Goal: Task Accomplishment & Management: Use online tool/utility

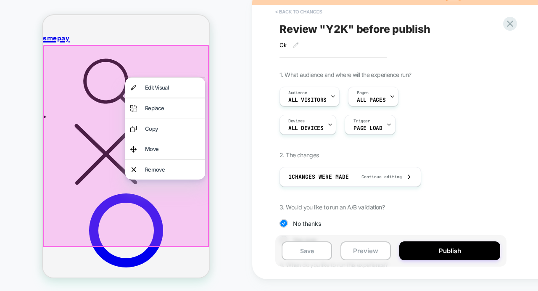
click at [281, 10] on button "< Back to changes" at bounding box center [298, 11] width 55 height 13
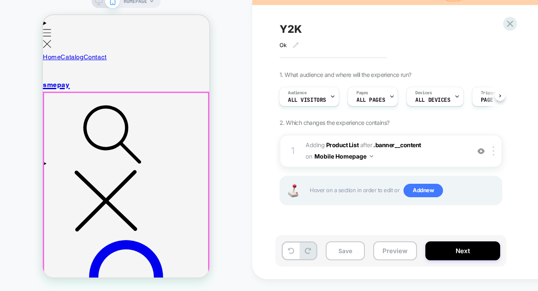
scroll to position [99, 0]
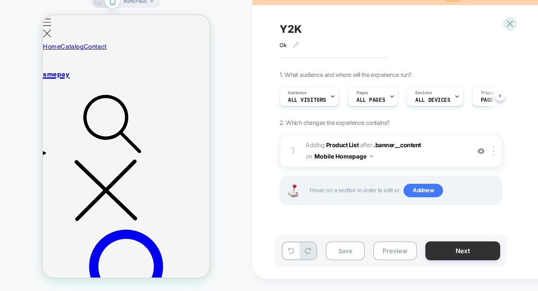
click at [446, 251] on button "Next" at bounding box center [462, 250] width 75 height 19
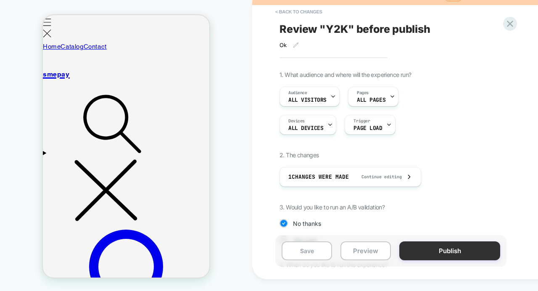
click at [432, 252] on button "Publish" at bounding box center [449, 250] width 101 height 19
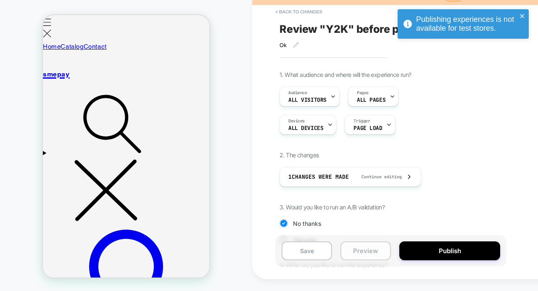
click at [370, 250] on button "Preview" at bounding box center [366, 250] width 50 height 19
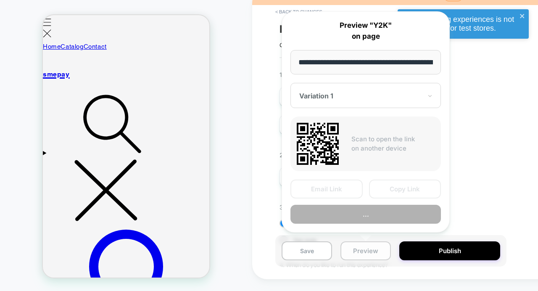
scroll to position [0, 38]
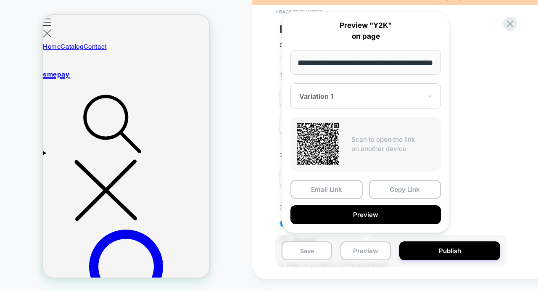
click at [330, 96] on div at bounding box center [360, 96] width 123 height 8
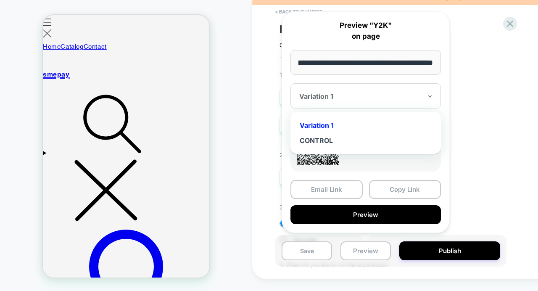
scroll to position [0, 0]
click at [326, 137] on div "CONTROL" at bounding box center [366, 140] width 142 height 15
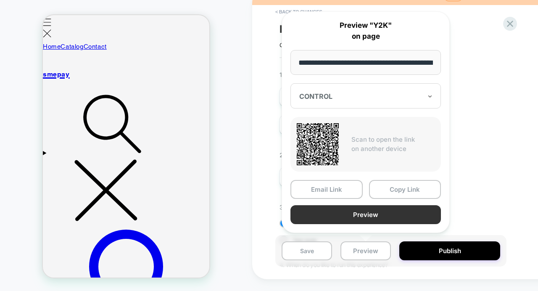
click at [358, 216] on button "Preview" at bounding box center [366, 214] width 151 height 19
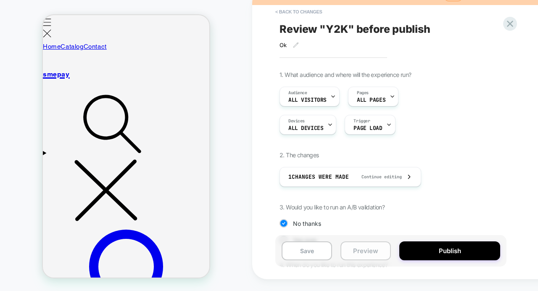
click at [354, 248] on button "Preview" at bounding box center [366, 250] width 50 height 19
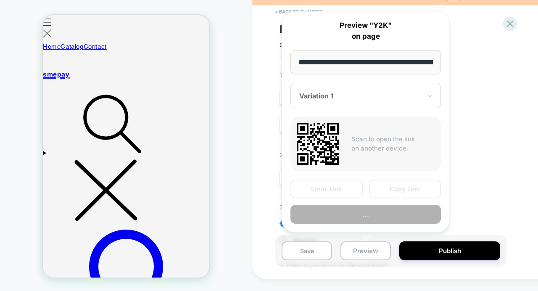
scroll to position [0, 38]
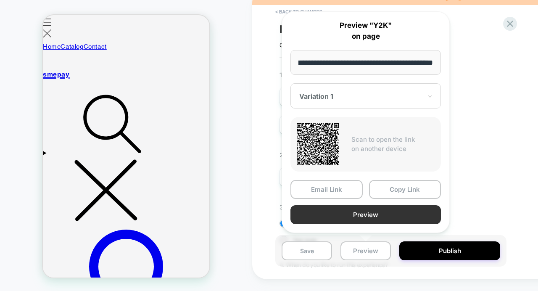
click at [350, 213] on button "Preview" at bounding box center [366, 214] width 151 height 19
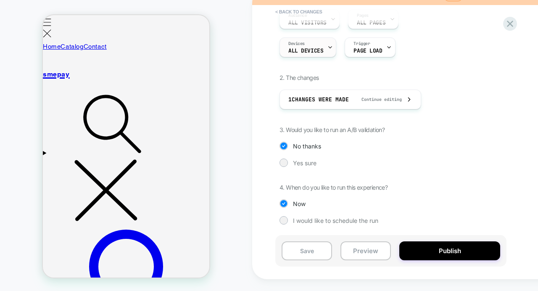
scroll to position [0, 0]
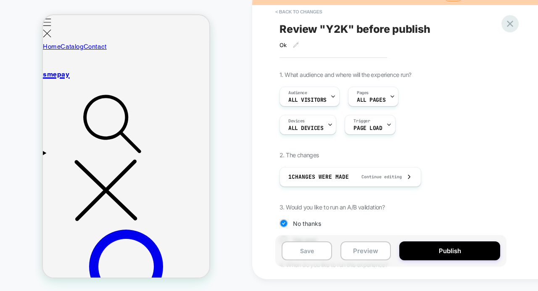
click at [509, 26] on icon at bounding box center [510, 23] width 11 height 11
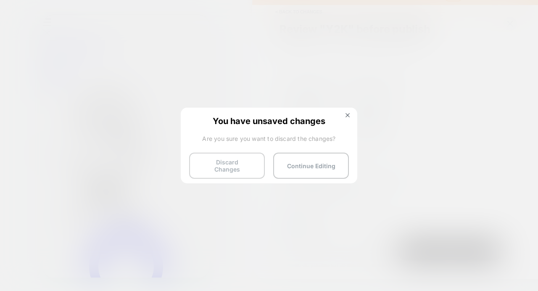
click at [232, 167] on button "Discard Changes" at bounding box center [227, 166] width 76 height 26
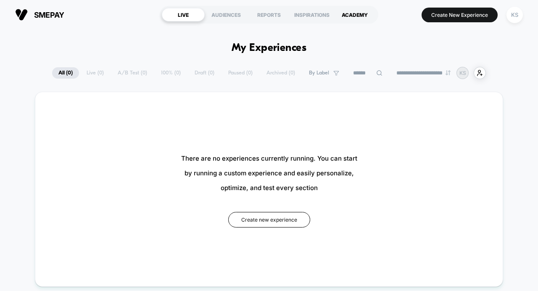
click at [359, 16] on div "ACADEMY" at bounding box center [354, 14] width 43 height 13
